Goal: Transaction & Acquisition: Obtain resource

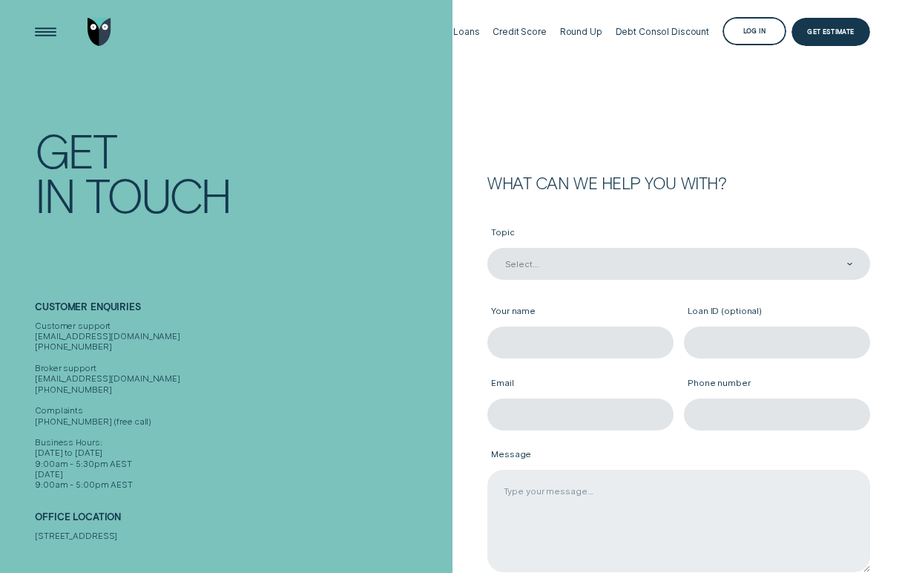
scroll to position [-10, 0]
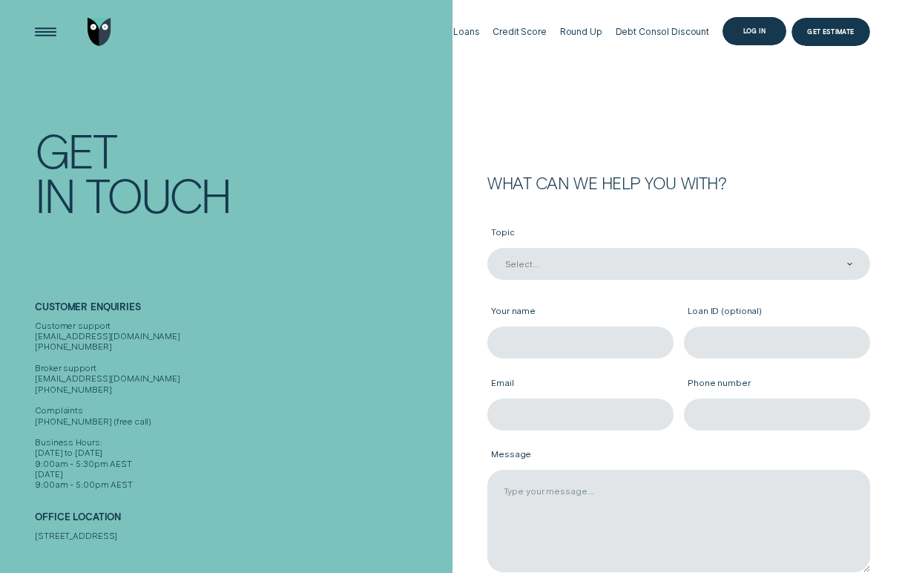
click at [753, 37] on div "Log in" at bounding box center [755, 31] width 64 height 29
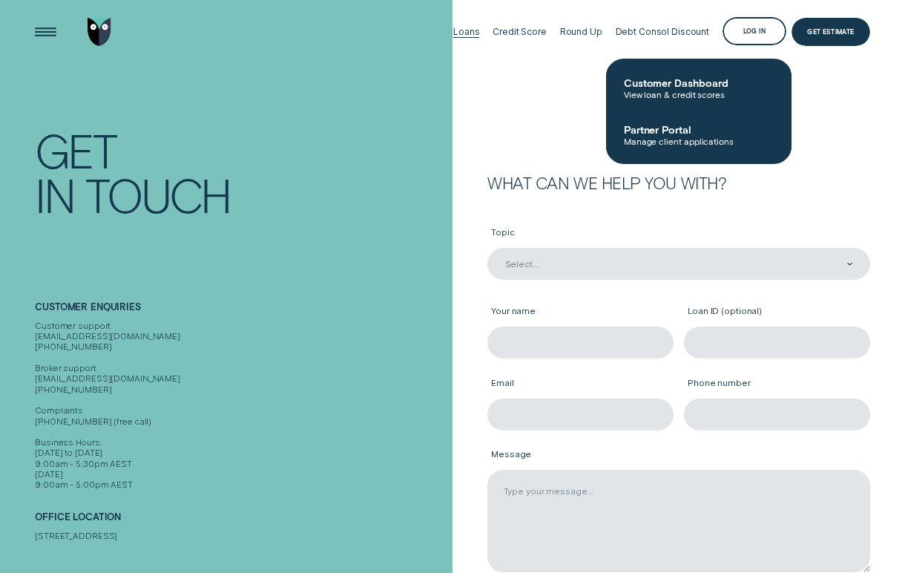
click at [470, 37] on div "Loans" at bounding box center [466, 31] width 26 height 11
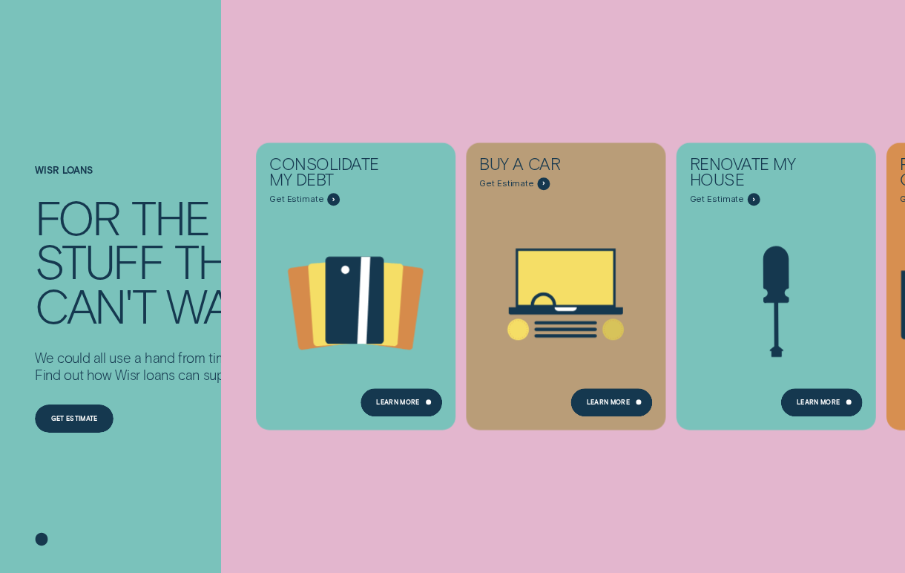
scroll to position [133, 0]
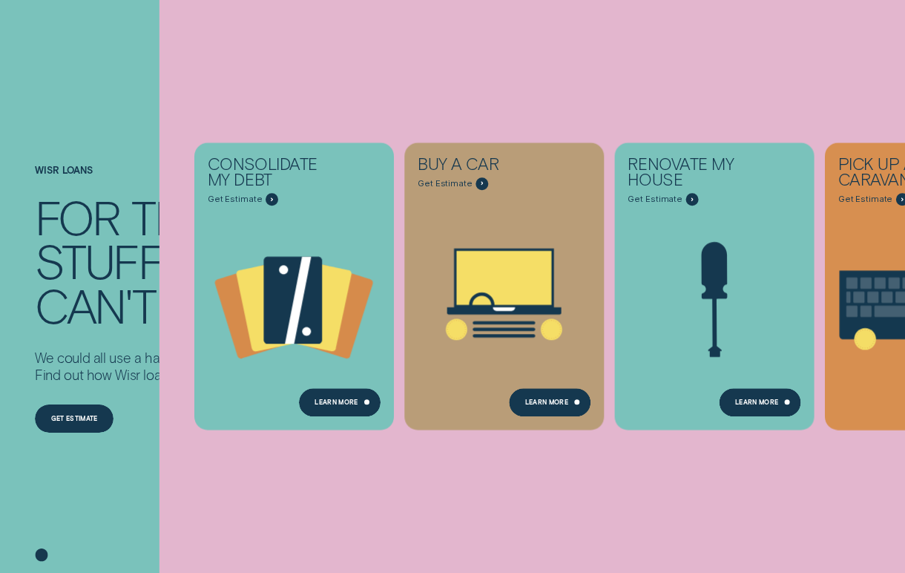
click at [367, 72] on div "Consolidate my debt Get Estimate Loans - Debt Consolidation Learn more Learn mo…" at bounding box center [612, 286] width 905 height 573
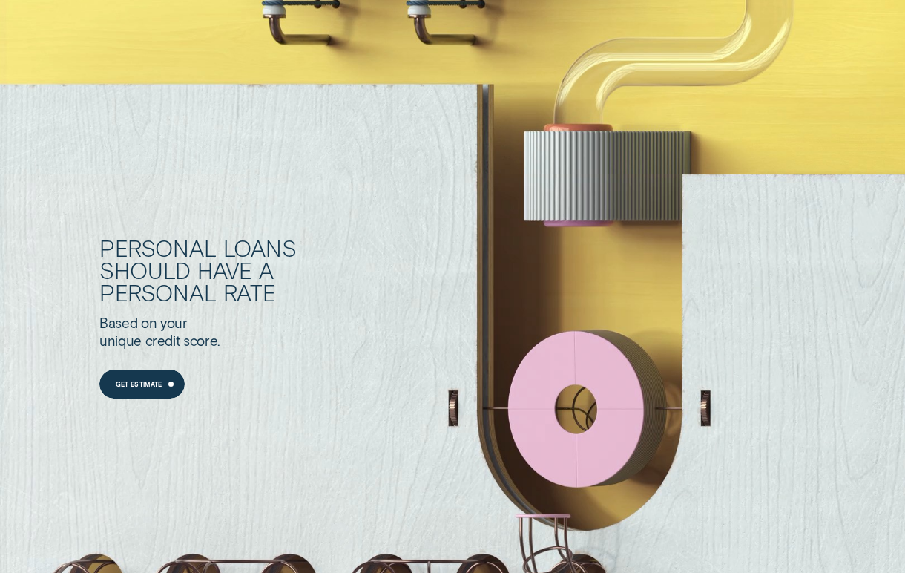
scroll to position [1004, 0]
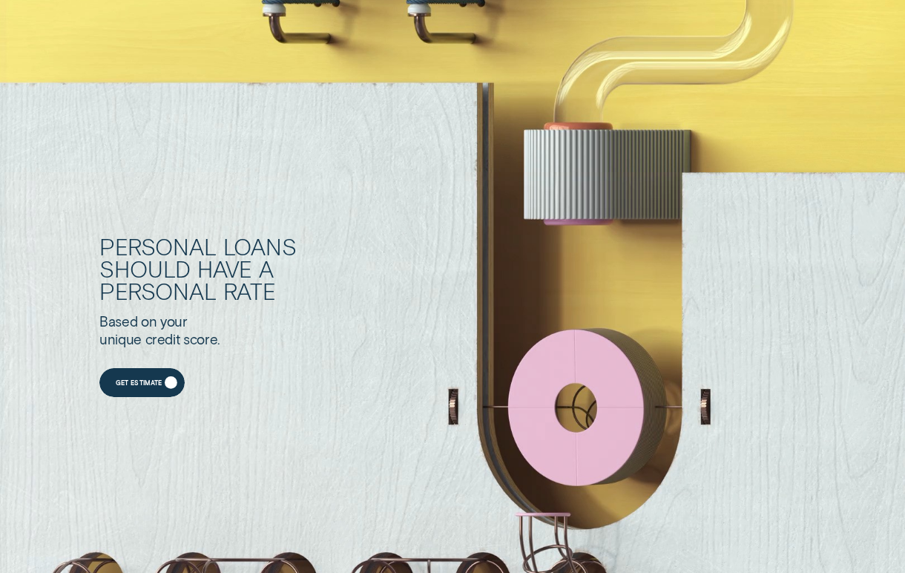
click at [156, 375] on div "Get Estimate" at bounding box center [141, 382] width 85 height 29
